Goal: Transaction & Acquisition: Purchase product/service

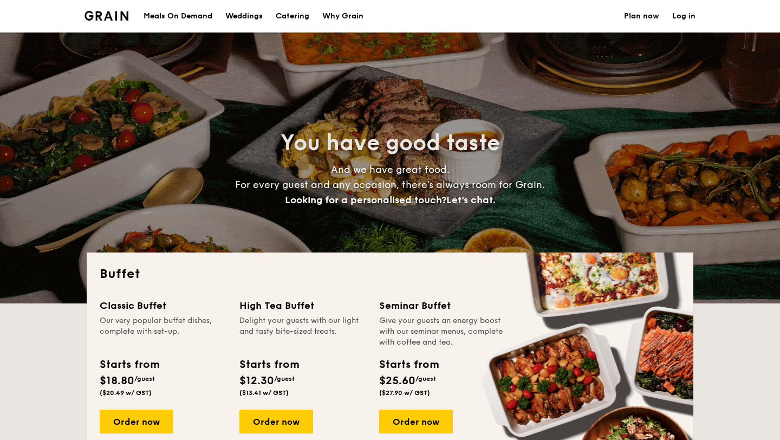
select select
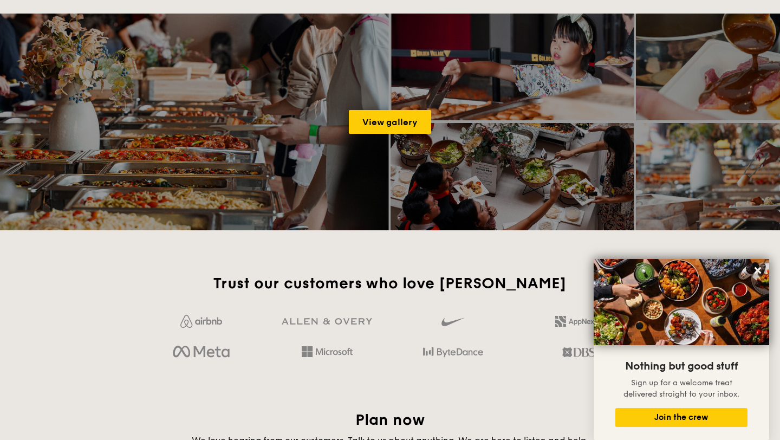
scroll to position [1782, 0]
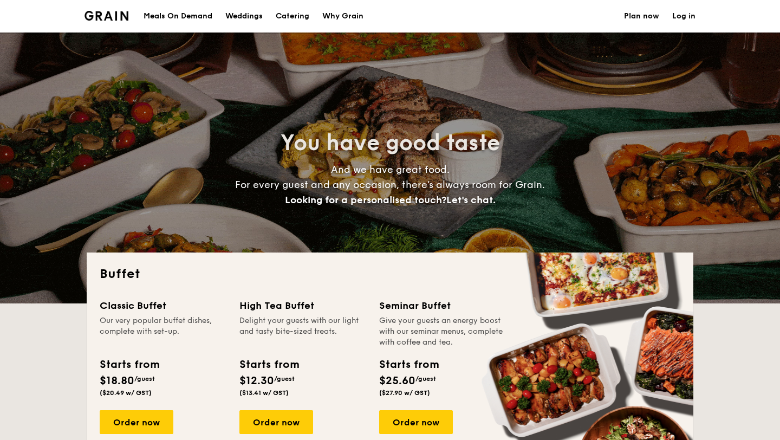
select select
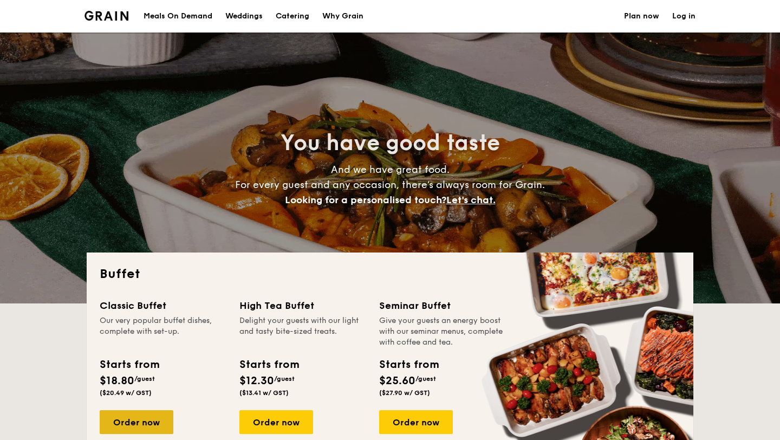
click at [144, 426] on div "Order now" at bounding box center [137, 422] width 74 height 24
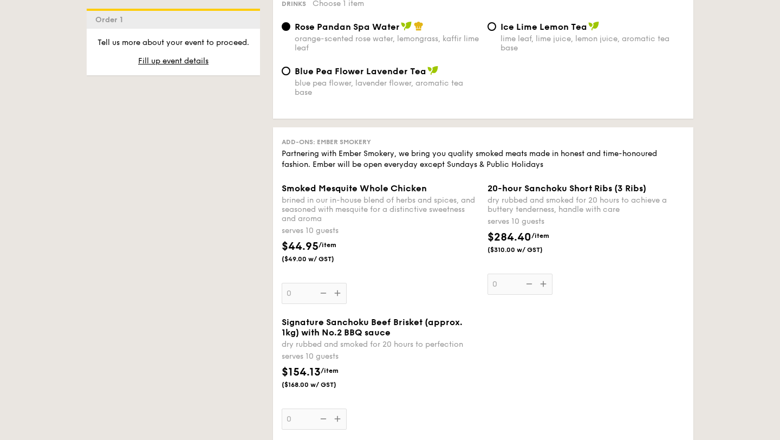
scroll to position [1326, 0]
